Goal: Information Seeking & Learning: Learn about a topic

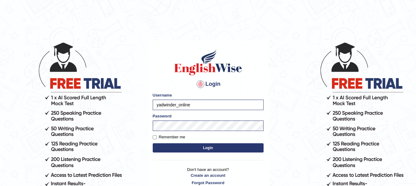
click at [185, 147] on button "Login" at bounding box center [208, 148] width 111 height 9
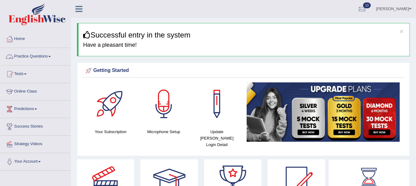
click at [42, 54] on link "Practice Questions" at bounding box center [35, 55] width 70 height 15
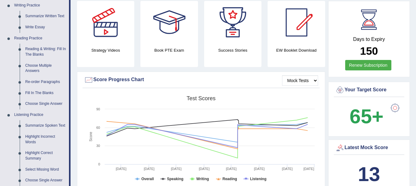
scroll to position [157, 0]
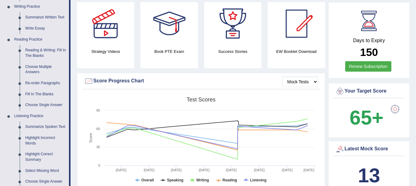
click at [39, 94] on link "Fill In The Blanks" at bounding box center [45, 94] width 47 height 11
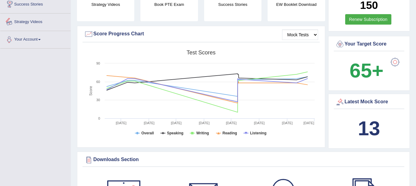
scroll to position [486, 0]
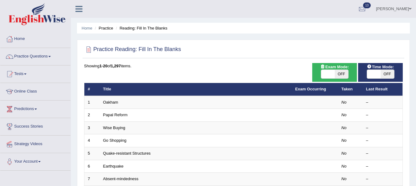
click at [339, 73] on span "OFF" at bounding box center [342, 74] width 14 height 9
checkbox input "true"
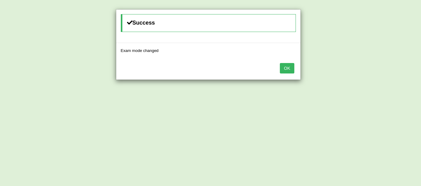
click at [291, 72] on button "OK" at bounding box center [287, 68] width 14 height 10
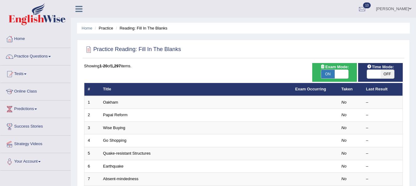
click at [388, 74] on span "OFF" at bounding box center [388, 74] width 14 height 9
checkbox input "true"
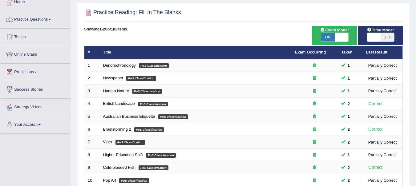
scroll to position [37, 0]
click at [386, 39] on span "OFF" at bounding box center [388, 37] width 14 height 9
checkbox input "true"
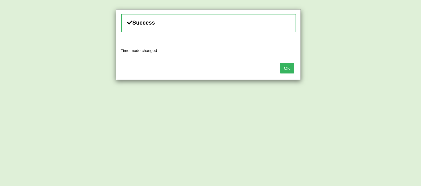
click at [287, 68] on button "OK" at bounding box center [287, 68] width 14 height 10
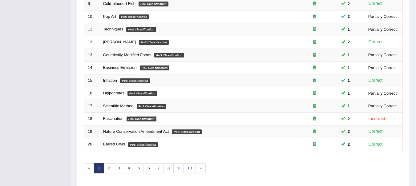
scroll to position [222, 0]
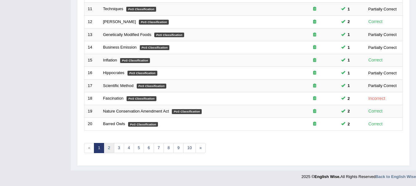
click at [111, 147] on link "2" at bounding box center [109, 148] width 10 height 10
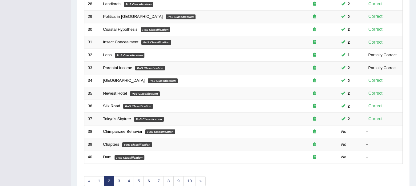
scroll to position [222, 0]
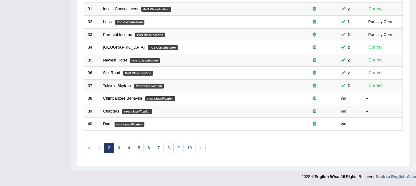
click at [121, 99] on link "Chimpanzee Behavior" at bounding box center [122, 98] width 39 height 5
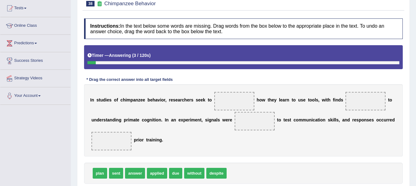
scroll to position [72, 0]
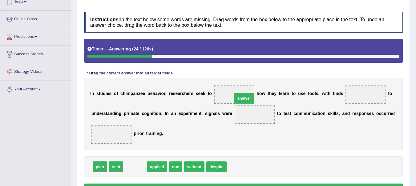
drag, startPoint x: 135, startPoint y: 168, endPoint x: 244, endPoint y: 99, distance: 128.9
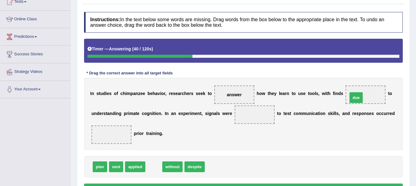
drag, startPoint x: 153, startPoint y: 166, endPoint x: 356, endPoint y: 96, distance: 214.4
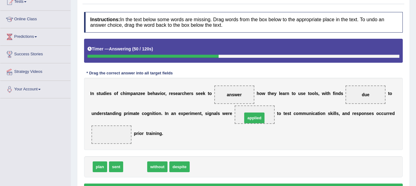
drag, startPoint x: 133, startPoint y: 164, endPoint x: 252, endPoint y: 114, distance: 128.9
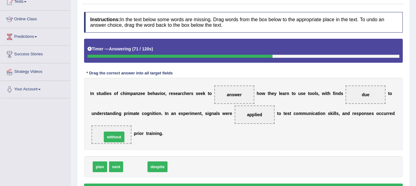
drag, startPoint x: 136, startPoint y: 166, endPoint x: 115, endPoint y: 135, distance: 37.7
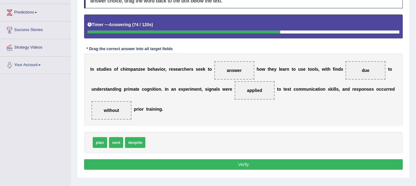
scroll to position [97, 0]
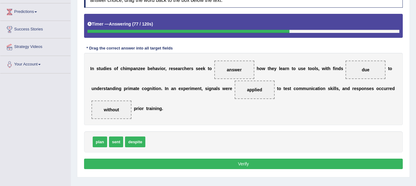
click at [255, 164] on button "Verify" at bounding box center [243, 164] width 319 height 10
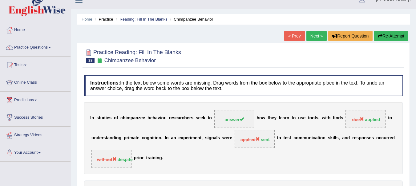
scroll to position [2, 0]
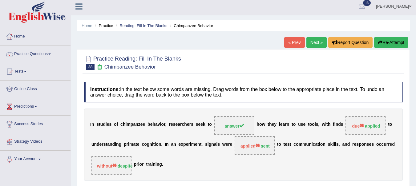
click at [389, 47] on button "Re-Attempt" at bounding box center [391, 42] width 34 height 10
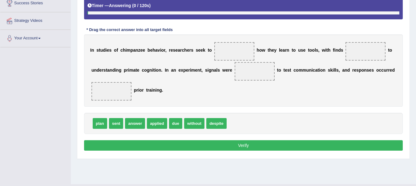
scroll to position [124, 0]
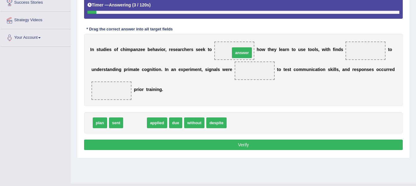
drag, startPoint x: 133, startPoint y: 123, endPoint x: 239, endPoint y: 52, distance: 128.3
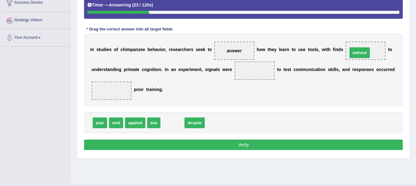
drag, startPoint x: 174, startPoint y: 121, endPoint x: 360, endPoint y: 53, distance: 198.7
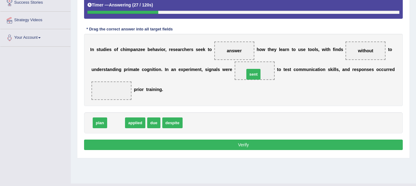
drag, startPoint x: 115, startPoint y: 122, endPoint x: 252, endPoint y: 73, distance: 146.0
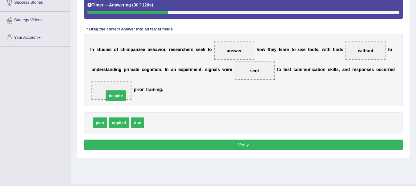
drag, startPoint x: 152, startPoint y: 122, endPoint x: 111, endPoint y: 94, distance: 49.9
click at [231, 145] on button "Verify" at bounding box center [243, 145] width 319 height 10
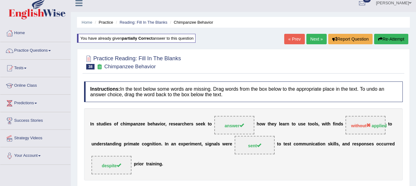
scroll to position [0, 0]
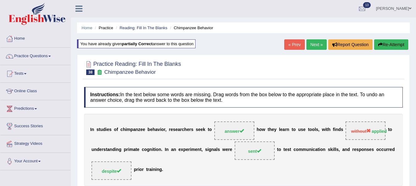
click at [313, 47] on link "Next »" at bounding box center [317, 44] width 20 height 10
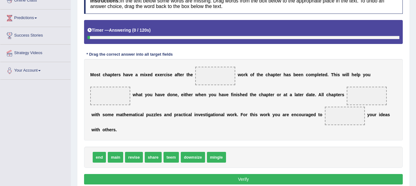
scroll to position [93, 0]
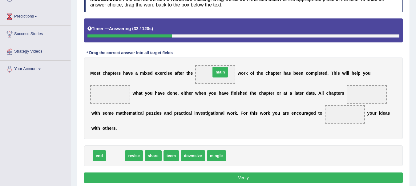
drag, startPoint x: 115, startPoint y: 158, endPoint x: 219, endPoint y: 74, distance: 134.2
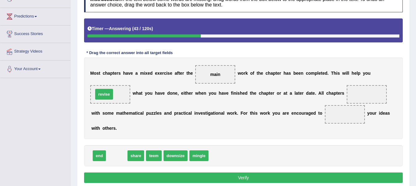
drag, startPoint x: 119, startPoint y: 157, endPoint x: 106, endPoint y: 95, distance: 62.9
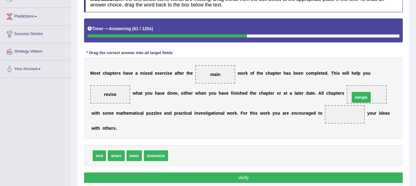
drag, startPoint x: 182, startPoint y: 155, endPoint x: 364, endPoint y: 93, distance: 191.3
drag, startPoint x: 118, startPoint y: 156, endPoint x: 332, endPoint y: 109, distance: 219.3
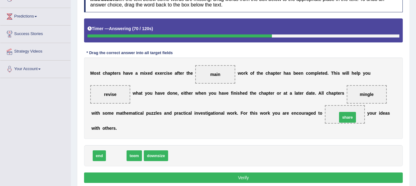
drag, startPoint x: 114, startPoint y: 156, endPoint x: 345, endPoint y: 117, distance: 234.7
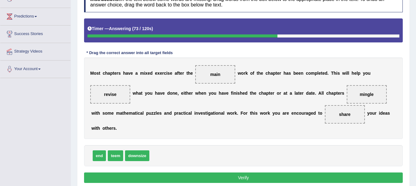
click at [242, 178] on button "Verify" at bounding box center [243, 178] width 319 height 10
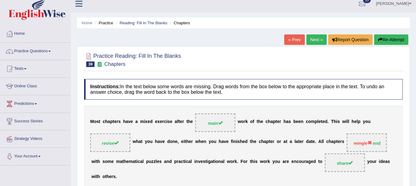
scroll to position [4, 0]
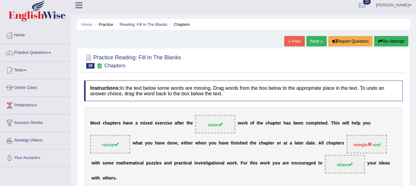
click at [316, 42] on link "Next »" at bounding box center [317, 41] width 20 height 10
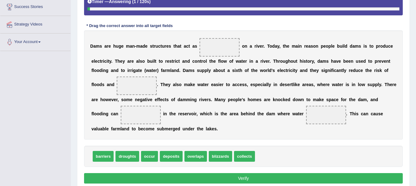
scroll to position [121, 0]
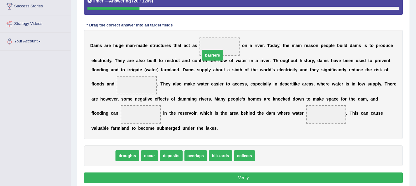
drag, startPoint x: 102, startPoint y: 158, endPoint x: 213, endPoint y: 53, distance: 153.1
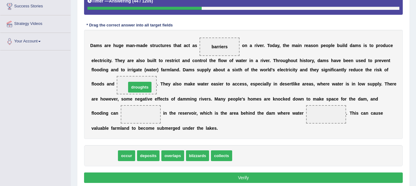
drag, startPoint x: 104, startPoint y: 157, endPoint x: 140, endPoint y: 88, distance: 77.1
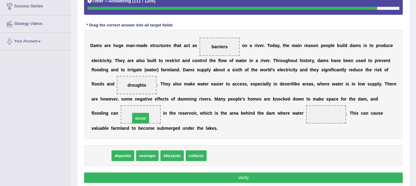
drag, startPoint x: 100, startPoint y: 155, endPoint x: 140, endPoint y: 117, distance: 55.2
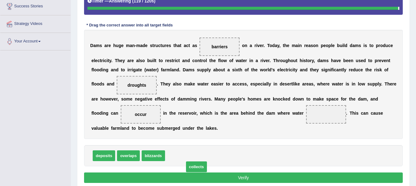
drag, startPoint x: 178, startPoint y: 157, endPoint x: 195, endPoint y: 171, distance: 21.3
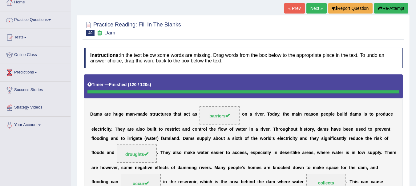
scroll to position [36, 0]
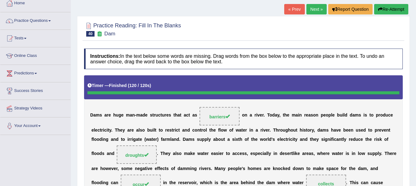
click at [315, 10] on link "Next »" at bounding box center [317, 9] width 20 height 10
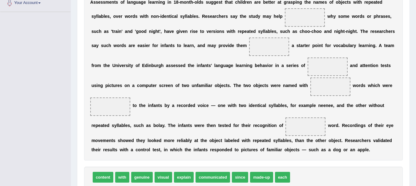
scroll to position [159, 0]
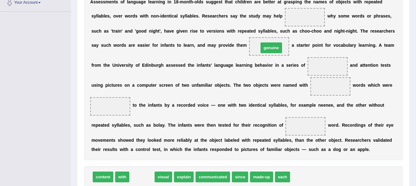
drag, startPoint x: 141, startPoint y: 177, endPoint x: 271, endPoint y: 47, distance: 183.1
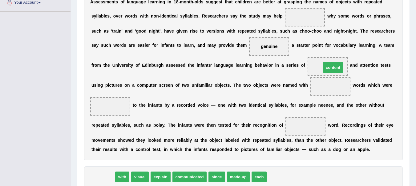
drag, startPoint x: 101, startPoint y: 176, endPoint x: 332, endPoint y: 66, distance: 255.0
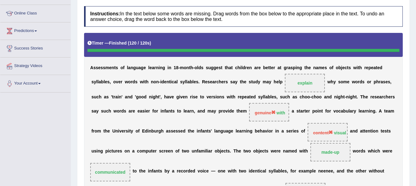
scroll to position [0, 0]
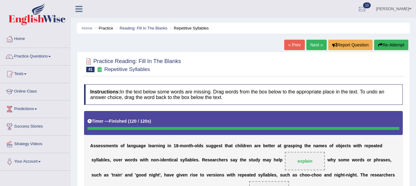
click at [311, 41] on link "Next »" at bounding box center [317, 45] width 20 height 10
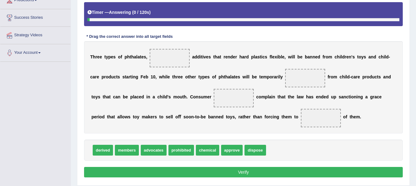
scroll to position [110, 0]
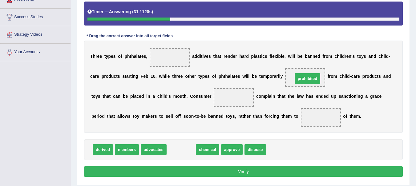
drag, startPoint x: 183, startPoint y: 149, endPoint x: 309, endPoint y: 77, distance: 145.4
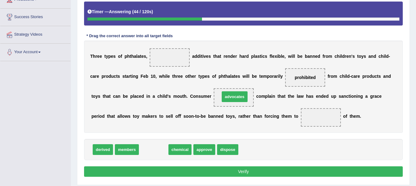
drag, startPoint x: 146, startPoint y: 149, endPoint x: 227, endPoint y: 96, distance: 96.9
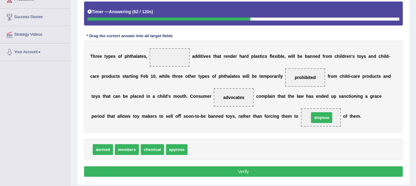
drag, startPoint x: 194, startPoint y: 148, endPoint x: 318, endPoint y: 117, distance: 127.1
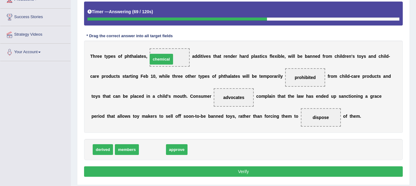
drag, startPoint x: 153, startPoint y: 148, endPoint x: 162, endPoint y: 57, distance: 91.1
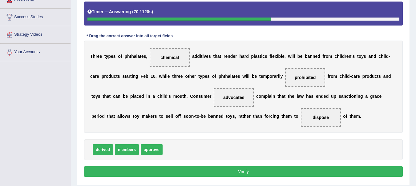
click at [186, 170] on button "Verify" at bounding box center [243, 172] width 319 height 10
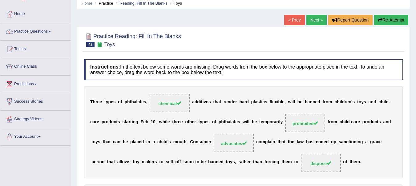
scroll to position [0, 0]
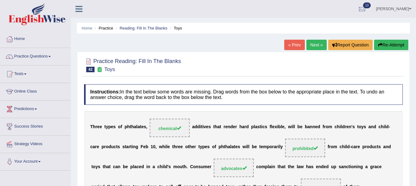
click at [317, 44] on link "Next »" at bounding box center [317, 45] width 20 height 10
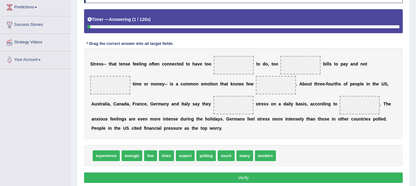
scroll to position [111, 0]
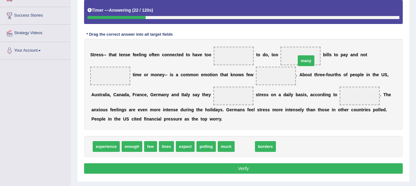
drag, startPoint x: 245, startPoint y: 145, endPoint x: 308, endPoint y: 61, distance: 105.5
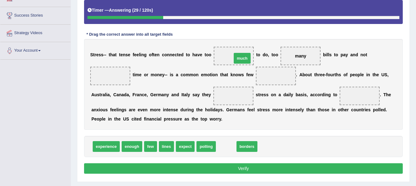
drag, startPoint x: 227, startPoint y: 145, endPoint x: 243, endPoint y: 57, distance: 89.9
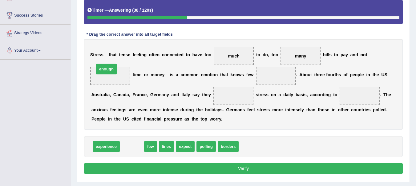
drag, startPoint x: 132, startPoint y: 147, endPoint x: 106, endPoint y: 69, distance: 81.5
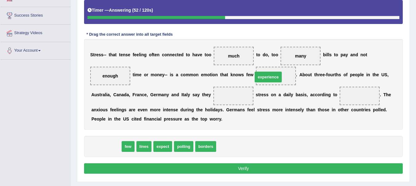
drag, startPoint x: 108, startPoint y: 147, endPoint x: 270, endPoint y: 77, distance: 176.5
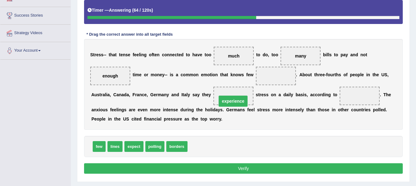
drag, startPoint x: 271, startPoint y: 75, endPoint x: 227, endPoint y: 100, distance: 50.0
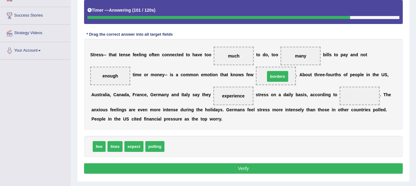
drag, startPoint x: 175, startPoint y: 149, endPoint x: 276, endPoint y: 77, distance: 123.4
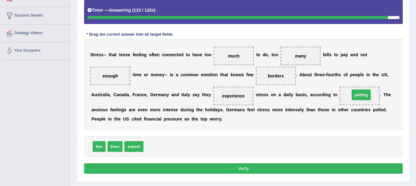
drag, startPoint x: 151, startPoint y: 146, endPoint x: 361, endPoint y: 95, distance: 216.2
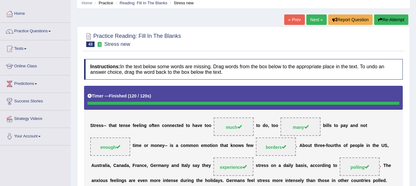
scroll to position [0, 0]
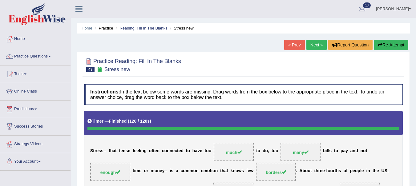
click at [316, 45] on link "Next »" at bounding box center [317, 45] width 20 height 10
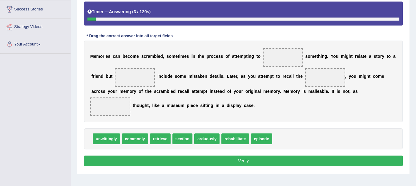
click at [227, 170] on div "Instructions: In the text below some words are missing. Drag words from the box…" at bounding box center [244, 72] width 322 height 200
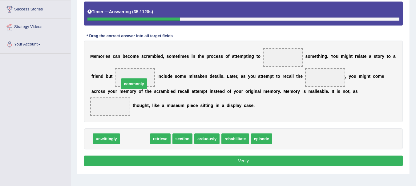
drag, startPoint x: 139, startPoint y: 140, endPoint x: 138, endPoint y: 85, distance: 55.2
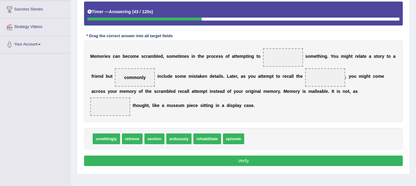
drag, startPoint x: 231, startPoint y: 140, endPoint x: 271, endPoint y: 151, distance: 41.3
drag, startPoint x: 233, startPoint y: 138, endPoint x: 326, endPoint y: 78, distance: 110.9
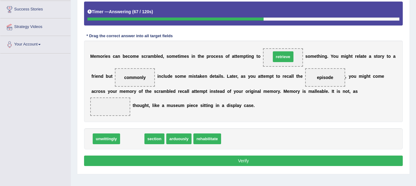
drag, startPoint x: 130, startPoint y: 136, endPoint x: 281, endPoint y: 54, distance: 172.0
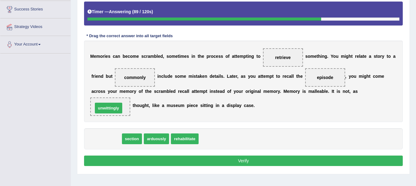
drag, startPoint x: 105, startPoint y: 140, endPoint x: 108, endPoint y: 109, distance: 30.9
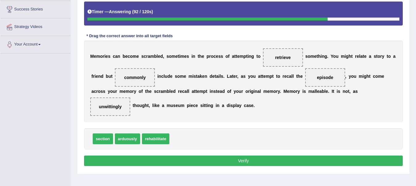
click at [206, 162] on button "Verify" at bounding box center [243, 161] width 319 height 10
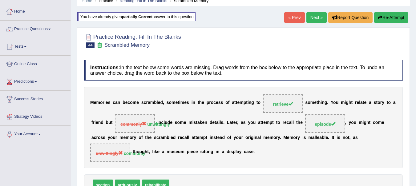
scroll to position [24, 0]
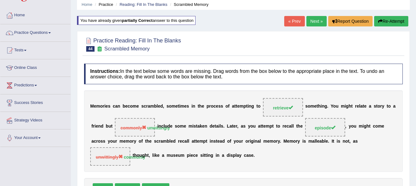
click at [392, 20] on button "Re-Attempt" at bounding box center [391, 21] width 34 height 10
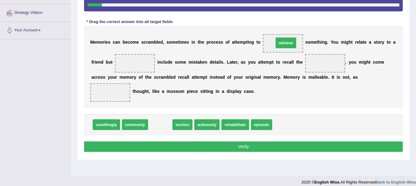
drag, startPoint x: 157, startPoint y: 125, endPoint x: 283, endPoint y: 43, distance: 150.1
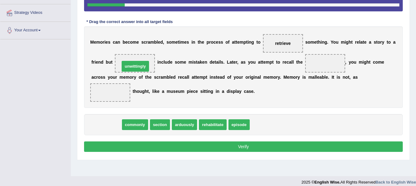
drag, startPoint x: 106, startPoint y: 126, endPoint x: 135, endPoint y: 67, distance: 65.6
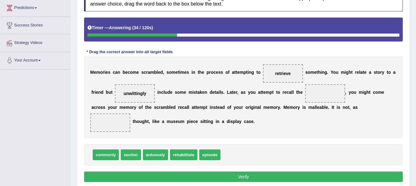
scroll to position [100, 0]
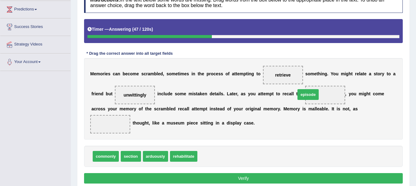
drag, startPoint x: 209, startPoint y: 157, endPoint x: 314, endPoint y: 95, distance: 122.3
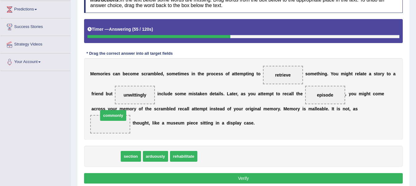
drag, startPoint x: 107, startPoint y: 156, endPoint x: 114, endPoint y: 122, distance: 35.3
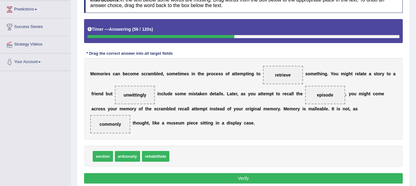
click at [237, 178] on button "Verify" at bounding box center [243, 179] width 319 height 10
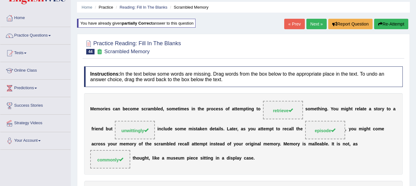
scroll to position [18, 0]
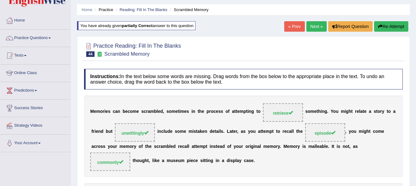
click at [313, 27] on link "Next »" at bounding box center [317, 26] width 20 height 10
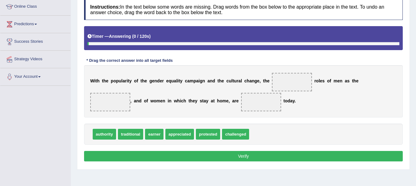
scroll to position [91, 0]
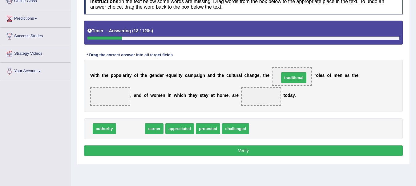
drag, startPoint x: 127, startPoint y: 130, endPoint x: 291, endPoint y: 79, distance: 171.9
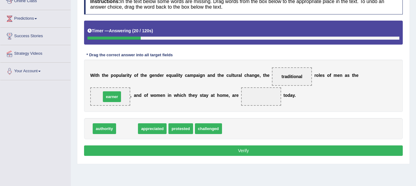
drag, startPoint x: 125, startPoint y: 126, endPoint x: 108, endPoint y: 92, distance: 37.4
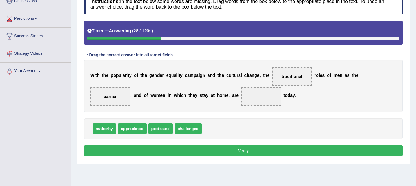
click at [125, 124] on span "appreciated" at bounding box center [132, 129] width 29 height 11
drag, startPoint x: 155, startPoint y: 128, endPoint x: 227, endPoint y: 115, distance: 72.8
click at [229, 113] on div "Instructions: In the text below some words are missing. Drag words from the box…" at bounding box center [244, 76] width 322 height 170
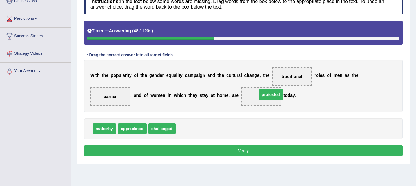
drag, startPoint x: 186, startPoint y: 128, endPoint x: 268, endPoint y: 93, distance: 88.2
click at [255, 151] on button "Verify" at bounding box center [243, 151] width 319 height 10
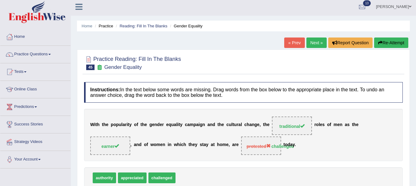
scroll to position [1, 0]
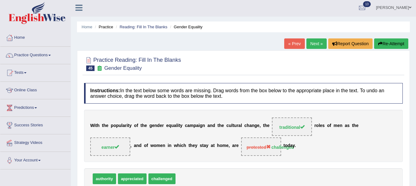
click at [316, 44] on link "Next »" at bounding box center [317, 44] width 20 height 10
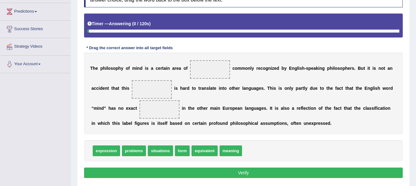
scroll to position [100, 0]
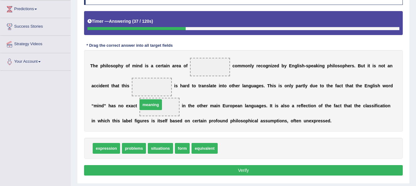
drag, startPoint x: 232, startPoint y: 149, endPoint x: 153, endPoint y: 105, distance: 90.2
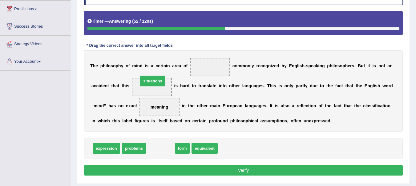
drag, startPoint x: 162, startPoint y: 149, endPoint x: 155, endPoint y: 82, distance: 67.9
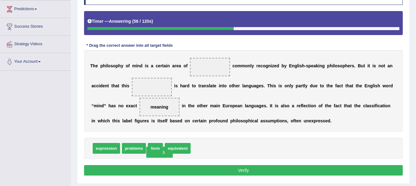
drag, startPoint x: 153, startPoint y: 86, endPoint x: 160, endPoint y: 152, distance: 65.8
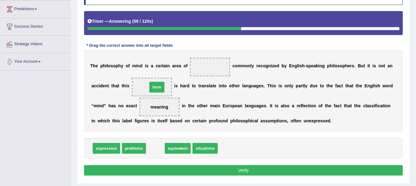
drag, startPoint x: 154, startPoint y: 150, endPoint x: 156, endPoint y: 88, distance: 61.4
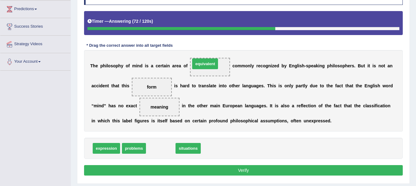
drag, startPoint x: 158, startPoint y: 149, endPoint x: 202, endPoint y: 64, distance: 95.7
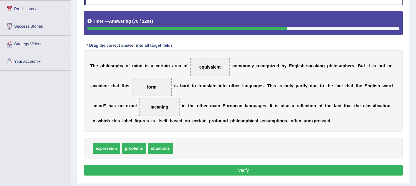
click at [260, 172] on button "Verify" at bounding box center [243, 171] width 319 height 10
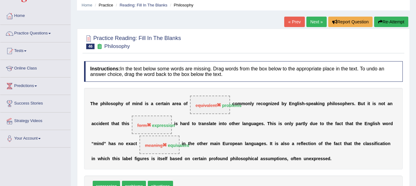
scroll to position [23, 0]
click at [390, 22] on button "Re-Attempt" at bounding box center [391, 22] width 34 height 10
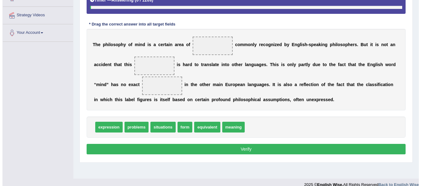
scroll to position [134, 0]
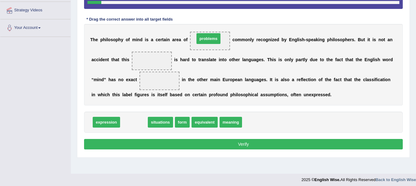
drag, startPoint x: 130, startPoint y: 121, endPoint x: 204, endPoint y: 38, distance: 112.2
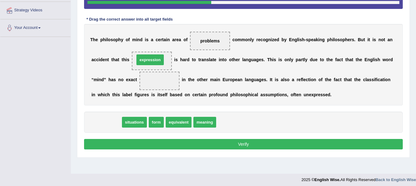
drag, startPoint x: 105, startPoint y: 125, endPoint x: 149, endPoint y: 62, distance: 76.4
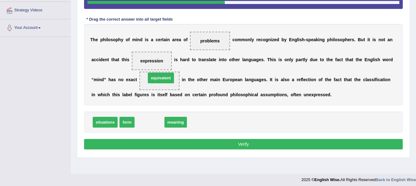
drag, startPoint x: 149, startPoint y: 121, endPoint x: 161, endPoint y: 76, distance: 46.3
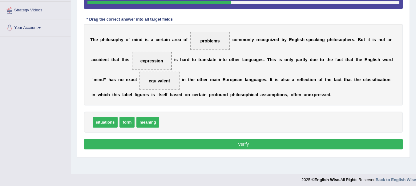
click at [255, 146] on button "Verify" at bounding box center [243, 144] width 319 height 10
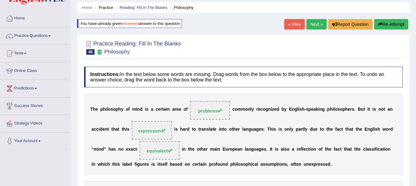
scroll to position [9, 0]
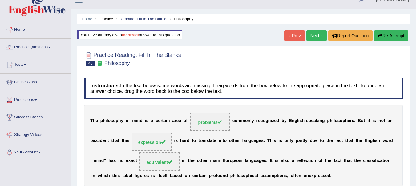
click at [316, 35] on link "Next »" at bounding box center [317, 36] width 20 height 10
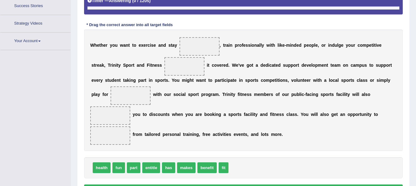
scroll to position [144, 0]
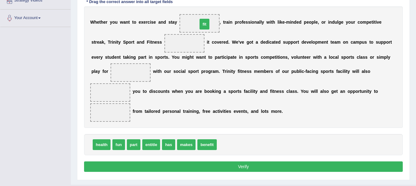
drag, startPoint x: 223, startPoint y: 146, endPoint x: 203, endPoint y: 26, distance: 121.9
drag, startPoint x: 97, startPoint y: 145, endPoint x: 178, endPoint y: 43, distance: 130.2
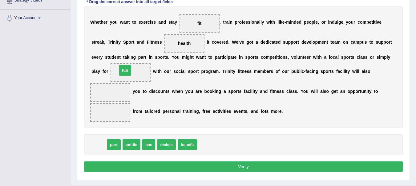
drag, startPoint x: 98, startPoint y: 145, endPoint x: 125, endPoint y: 71, distance: 79.1
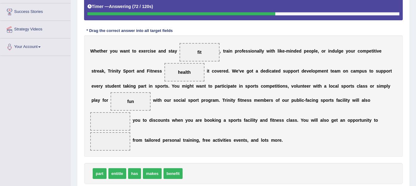
scroll to position [129, 0]
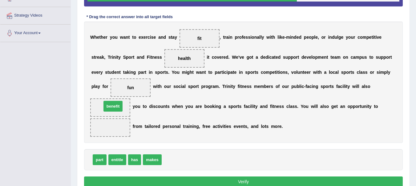
drag, startPoint x: 174, startPoint y: 160, endPoint x: 112, endPoint y: 107, distance: 81.0
drag, startPoint x: 112, startPoint y: 107, endPoint x: 115, endPoint y: 128, distance: 20.8
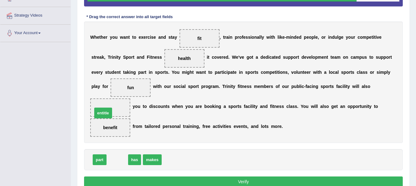
drag, startPoint x: 118, startPoint y: 162, endPoint x: 104, endPoint y: 115, distance: 48.9
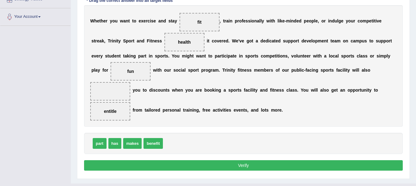
scroll to position [158, 0]
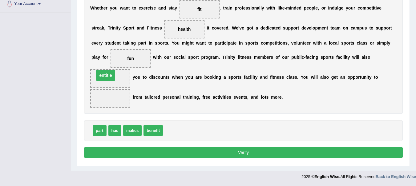
drag, startPoint x: 108, startPoint y: 100, endPoint x: 104, endPoint y: 77, distance: 23.3
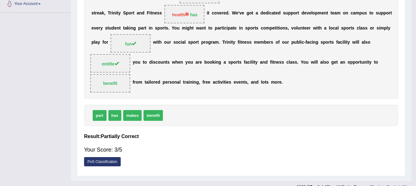
scroll to position [137, 0]
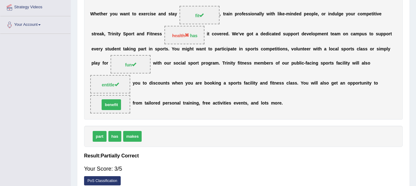
drag, startPoint x: 151, startPoint y: 130, endPoint x: 109, endPoint y: 119, distance: 43.3
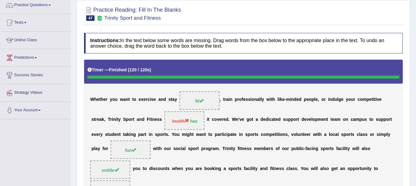
scroll to position [0, 0]
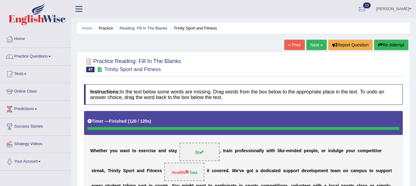
click at [389, 45] on button "Re-Attempt" at bounding box center [391, 45] width 34 height 10
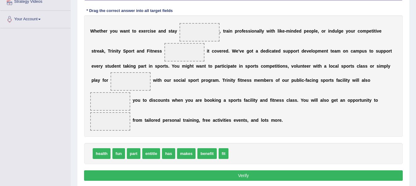
scroll to position [140, 0]
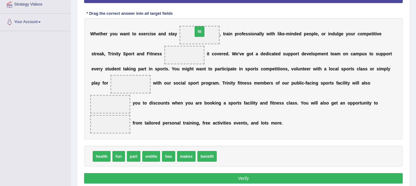
drag, startPoint x: 223, startPoint y: 157, endPoint x: 198, endPoint y: 32, distance: 127.0
drag, startPoint x: 169, startPoint y: 156, endPoint x: 188, endPoint y: 53, distance: 104.7
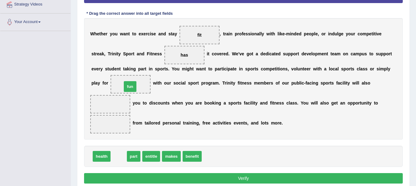
drag, startPoint x: 119, startPoint y: 161, endPoint x: 131, endPoint y: 91, distance: 70.9
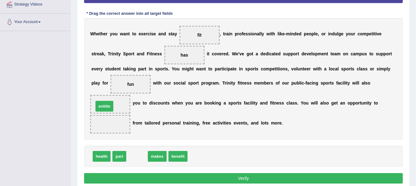
drag, startPoint x: 136, startPoint y: 160, endPoint x: 104, endPoint y: 110, distance: 59.9
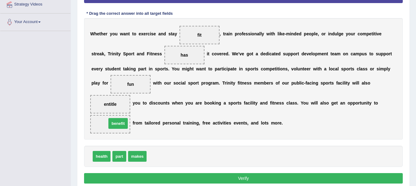
drag, startPoint x: 153, startPoint y: 158, endPoint x: 112, endPoint y: 125, distance: 52.9
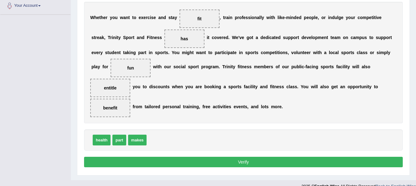
scroll to position [166, 0]
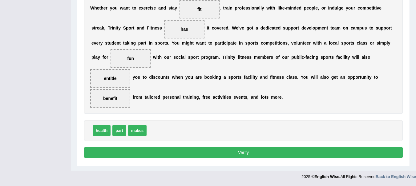
click at [325, 157] on button "Verify" at bounding box center [243, 153] width 319 height 10
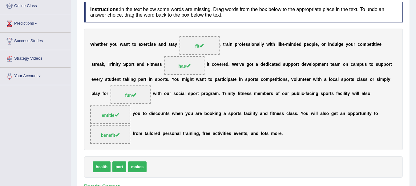
scroll to position [25, 0]
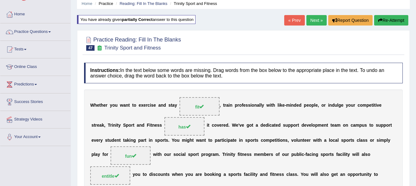
click at [314, 21] on link "Next »" at bounding box center [317, 20] width 20 height 10
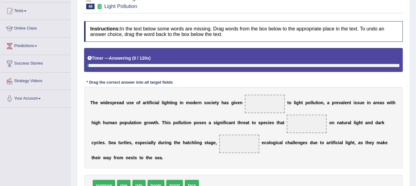
scroll to position [91, 0]
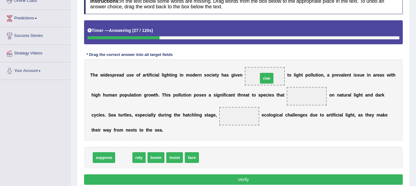
drag, startPoint x: 122, startPoint y: 157, endPoint x: 266, endPoint y: 76, distance: 165.3
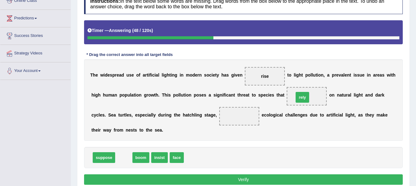
drag, startPoint x: 123, startPoint y: 157, endPoint x: 303, endPoint y: 96, distance: 189.6
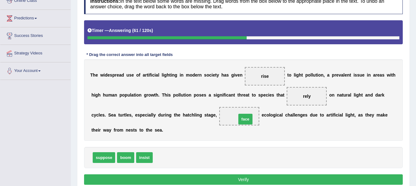
drag, startPoint x: 165, startPoint y: 156, endPoint x: 248, endPoint y: 118, distance: 92.0
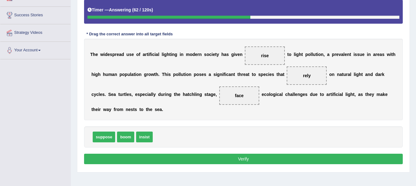
scroll to position [116, 0]
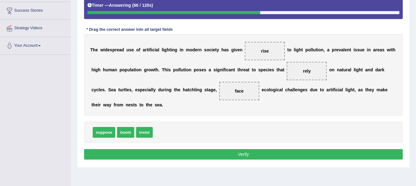
click at [248, 154] on button "Verify" at bounding box center [243, 154] width 319 height 10
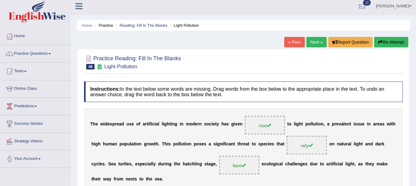
scroll to position [0, 0]
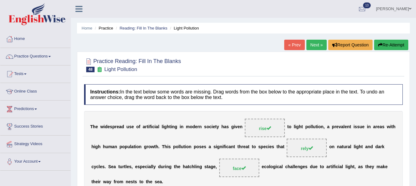
click at [315, 46] on link "Next »" at bounding box center [317, 45] width 20 height 10
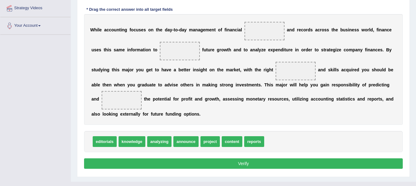
scroll to position [137, 0]
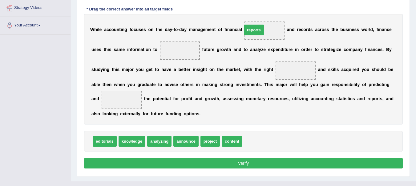
drag, startPoint x: 254, startPoint y: 141, endPoint x: 254, endPoint y: 30, distance: 111.6
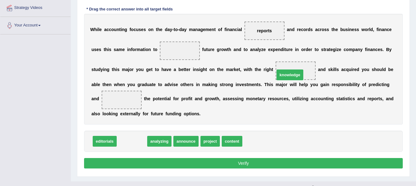
drag, startPoint x: 135, startPoint y: 141, endPoint x: 293, endPoint y: 75, distance: 171.6
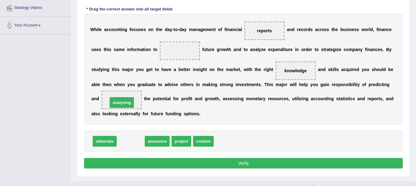
drag, startPoint x: 133, startPoint y: 142, endPoint x: 124, endPoint y: 103, distance: 40.2
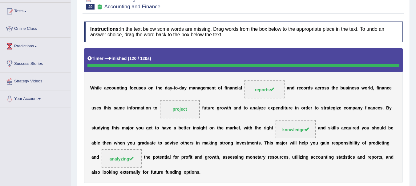
scroll to position [43, 0]
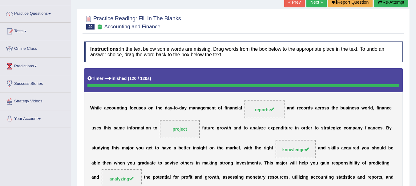
click at [313, 5] on link "Next »" at bounding box center [317, 2] width 20 height 10
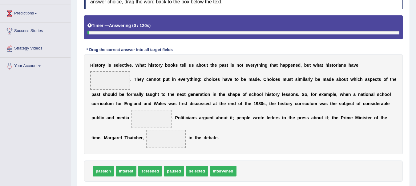
scroll to position [97, 0]
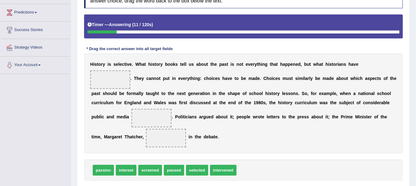
drag, startPoint x: 225, startPoint y: 171, endPoint x: 230, endPoint y: 194, distance: 23.0
drag, startPoint x: 230, startPoint y: 194, endPoint x: 197, endPoint y: 146, distance: 58.0
click at [197, 146] on div "H i s t o r y i s s e l e c t i v e . W h a t h i s t o r y b o o k s t e l l u…" at bounding box center [243, 104] width 319 height 100
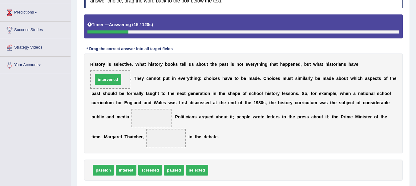
drag, startPoint x: 223, startPoint y: 174, endPoint x: 108, endPoint y: 84, distance: 146.8
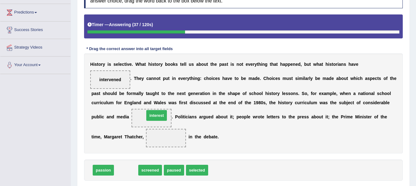
drag, startPoint x: 118, startPoint y: 173, endPoint x: 146, endPoint y: 120, distance: 59.6
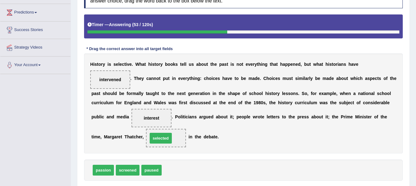
drag, startPoint x: 176, startPoint y: 168, endPoint x: 162, endPoint y: 137, distance: 34.2
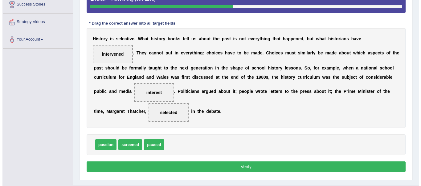
scroll to position [137, 0]
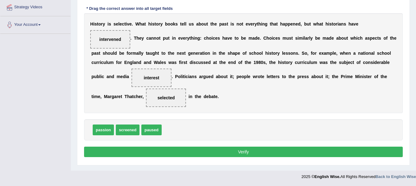
click at [99, 155] on button "Verify" at bounding box center [243, 152] width 319 height 10
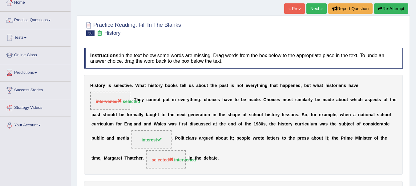
scroll to position [0, 0]
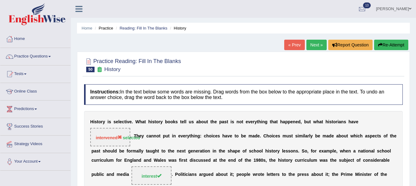
click at [381, 45] on icon "button" at bounding box center [380, 45] width 4 height 4
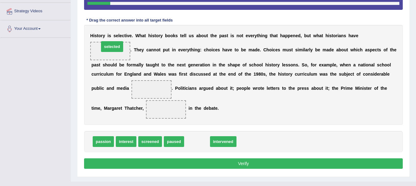
drag, startPoint x: 200, startPoint y: 140, endPoint x: 115, endPoint y: 46, distance: 126.8
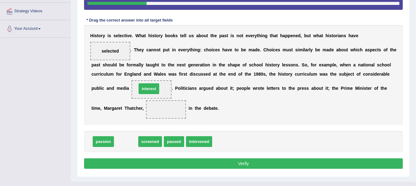
drag, startPoint x: 124, startPoint y: 141, endPoint x: 147, endPoint y: 91, distance: 55.5
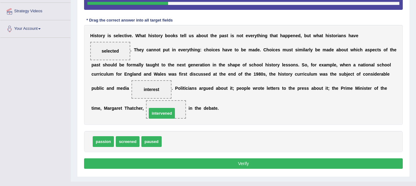
drag, startPoint x: 175, startPoint y: 142, endPoint x: 160, endPoint y: 113, distance: 32.8
click at [266, 169] on button "Verify" at bounding box center [243, 164] width 319 height 10
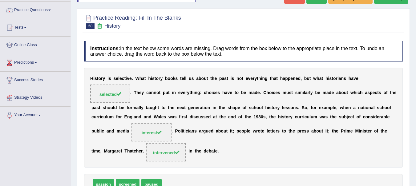
scroll to position [31, 0]
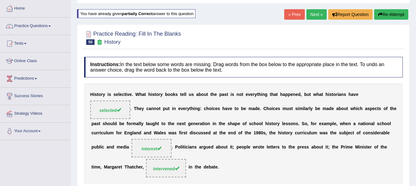
click at [315, 12] on link "Next »" at bounding box center [317, 14] width 20 height 10
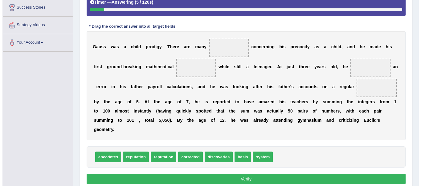
scroll to position [131, 0]
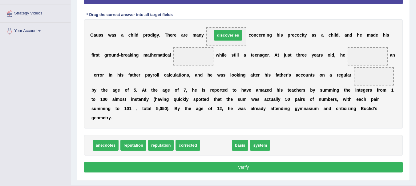
drag, startPoint x: 220, startPoint y: 145, endPoint x: 232, endPoint y: 35, distance: 111.0
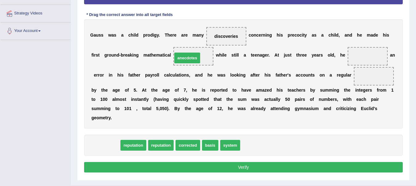
drag, startPoint x: 105, startPoint y: 145, endPoint x: 187, endPoint y: 57, distance: 119.7
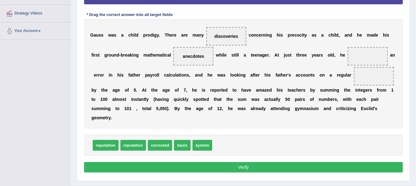
drag, startPoint x: 157, startPoint y: 145, endPoint x: 368, endPoint y: 98, distance: 215.6
drag, startPoint x: 158, startPoint y: 145, endPoint x: 358, endPoint y: 56, distance: 218.5
drag, startPoint x: 157, startPoint y: 145, endPoint x: 331, endPoint y: 89, distance: 183.4
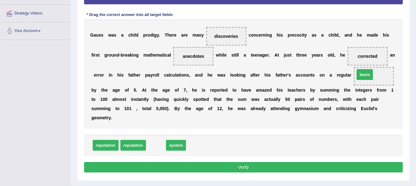
drag, startPoint x: 153, startPoint y: 145, endPoint x: 362, endPoint y: 74, distance: 220.5
click at [223, 167] on button "Verify" at bounding box center [243, 167] width 319 height 10
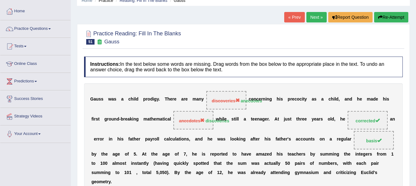
scroll to position [0, 0]
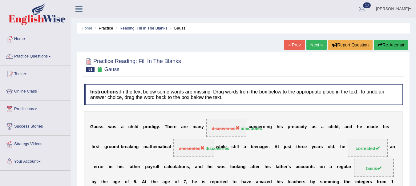
click at [315, 46] on link "Next »" at bounding box center [317, 45] width 20 height 10
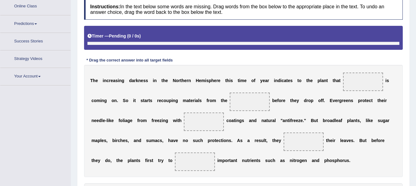
scroll to position [134, 0]
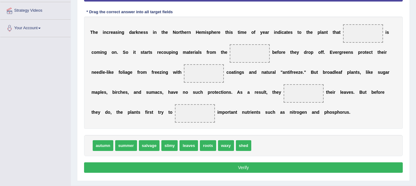
click at [189, 145] on span "leaves" at bounding box center [189, 146] width 18 height 11
drag, startPoint x: 189, startPoint y: 145, endPoint x: 358, endPoint y: 33, distance: 201.9
drag, startPoint x: 365, startPoint y: 32, endPoint x: 242, endPoint y: 142, distance: 165.2
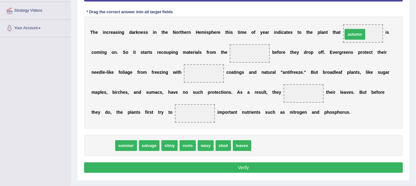
drag, startPoint x: 101, startPoint y: 145, endPoint x: 356, endPoint y: 35, distance: 277.7
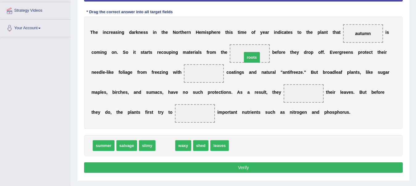
drag, startPoint x: 163, startPoint y: 145, endPoint x: 250, endPoint y: 55, distance: 124.7
drag, startPoint x: 166, startPoint y: 146, endPoint x: 205, endPoint y: 72, distance: 83.1
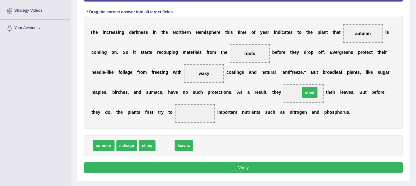
drag, startPoint x: 164, startPoint y: 146, endPoint x: 308, endPoint y: 92, distance: 153.5
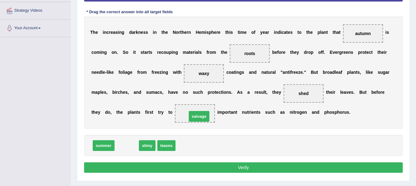
drag, startPoint x: 127, startPoint y: 147, endPoint x: 199, endPoint y: 117, distance: 78.1
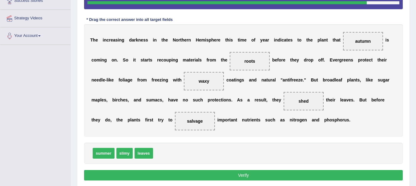
scroll to position [115, 0]
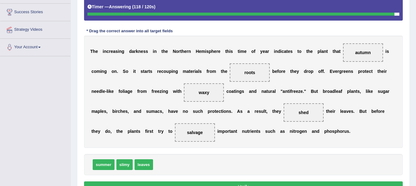
drag, startPoint x: 258, startPoint y: 76, endPoint x: 227, endPoint y: 140, distance: 71.5
click at [227, 140] on div "T h e i n c r e a s i n g d a r k n e s s i n t h e N o r t h e r n H e m i s p…" at bounding box center [243, 92] width 319 height 112
drag, startPoint x: 252, startPoint y: 72, endPoint x: 171, endPoint y: 181, distance: 135.9
click at [171, 181] on div "Practice Reading: Fill In The Blanks 52 Darkness Instructions: In the text belo…" at bounding box center [243, 69] width 333 height 264
